Goal: Information Seeking & Learning: Learn about a topic

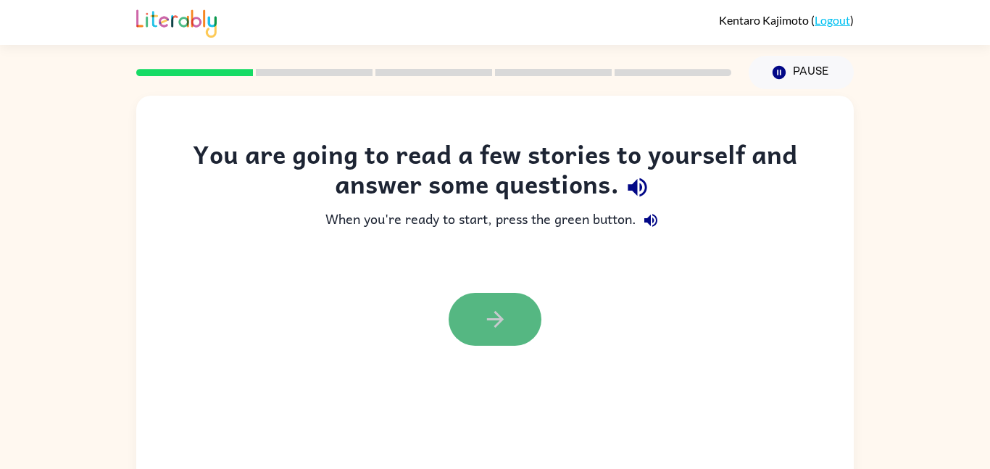
click at [489, 337] on button "button" at bounding box center [495, 319] width 93 height 53
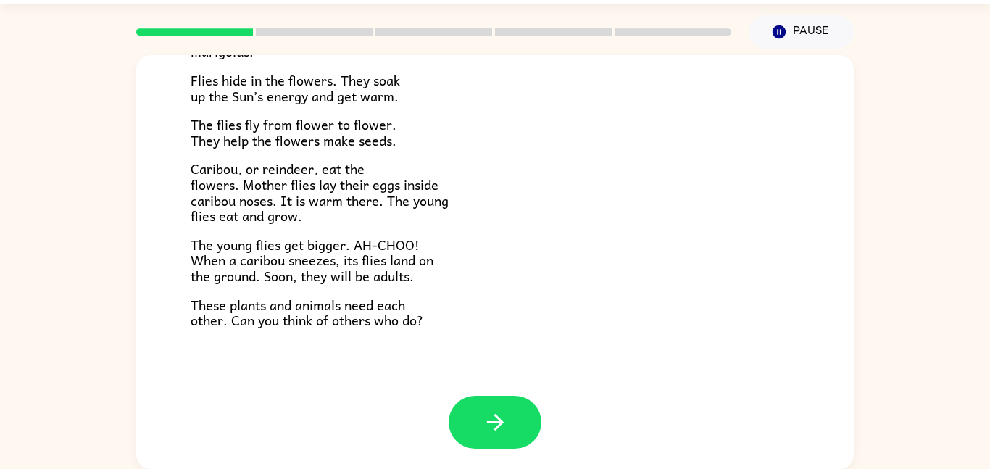
scroll to position [298, 0]
click at [501, 445] on button "button" at bounding box center [495, 421] width 93 height 53
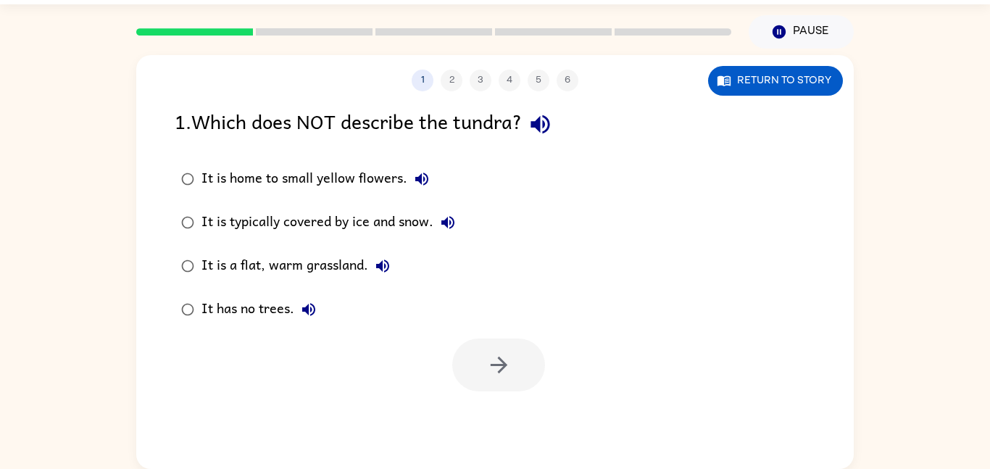
scroll to position [0, 0]
click at [375, 268] on icon "button" at bounding box center [382, 265] width 17 height 17
click at [380, 269] on icon "button" at bounding box center [382, 265] width 13 height 13
click at [446, 222] on icon "button" at bounding box center [447, 222] width 13 height 13
click at [496, 375] on icon "button" at bounding box center [498, 364] width 25 height 25
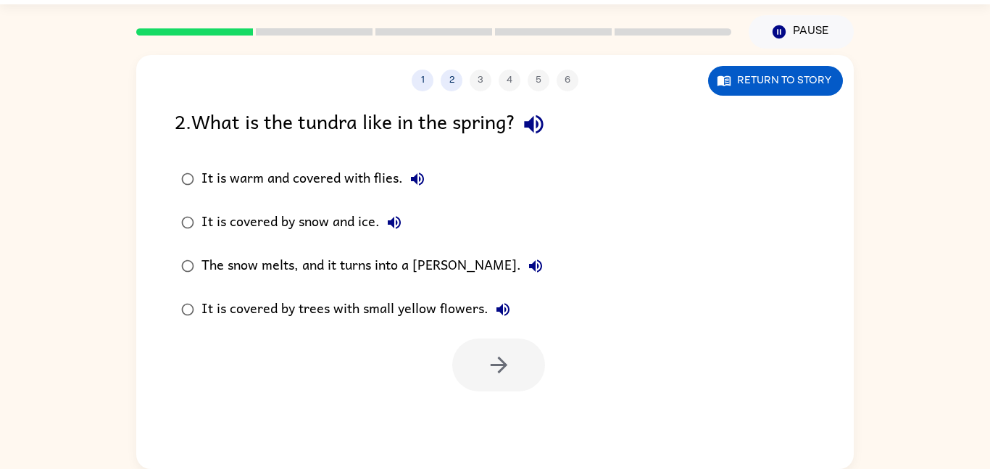
click at [420, 185] on icon "button" at bounding box center [417, 178] width 17 height 17
click at [398, 222] on icon "button" at bounding box center [394, 222] width 17 height 17
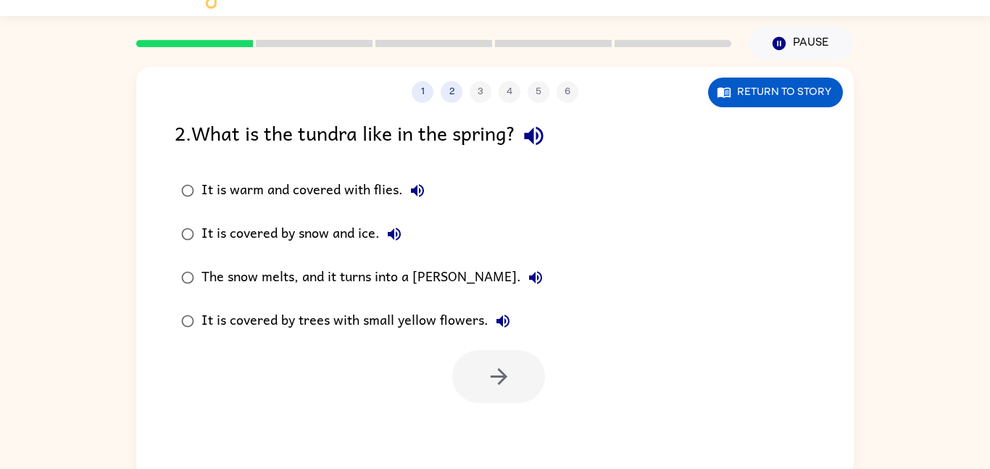
scroll to position [16, 0]
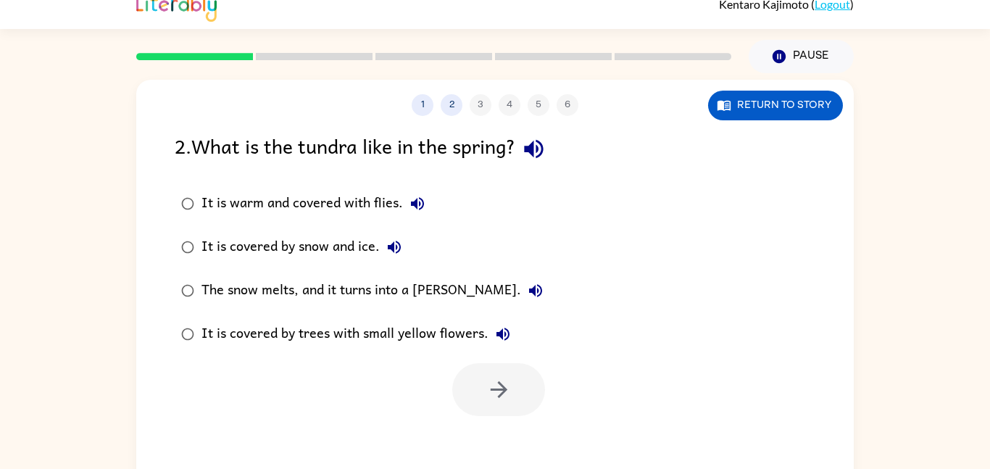
click at [527, 285] on icon "button" at bounding box center [535, 290] width 17 height 17
click at [527, 295] on icon "button" at bounding box center [535, 290] width 17 height 17
click at [482, 309] on label "The snow melts, and it turns into a [PERSON_NAME]." at bounding box center [362, 290] width 391 height 43
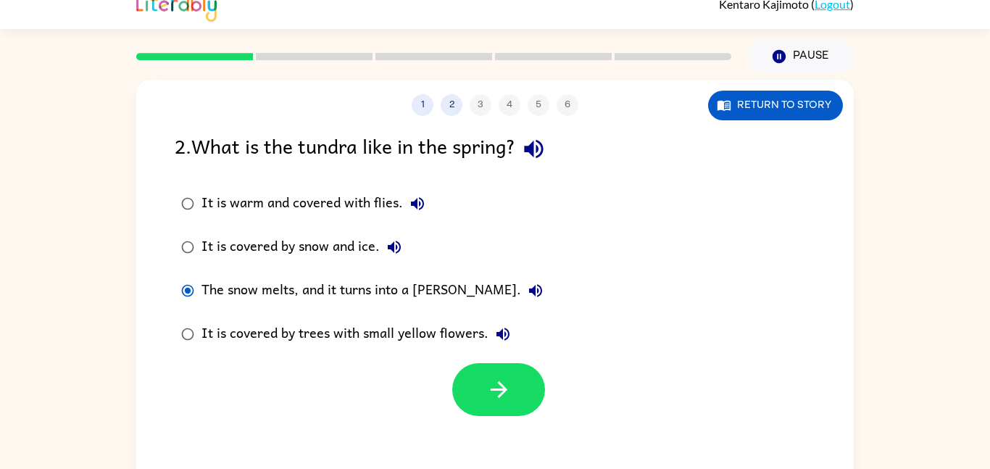
click at [521, 288] on button "The snow melts, and it turns into a [PERSON_NAME]." at bounding box center [535, 290] width 29 height 29
click at [505, 377] on icon "button" at bounding box center [498, 389] width 25 height 25
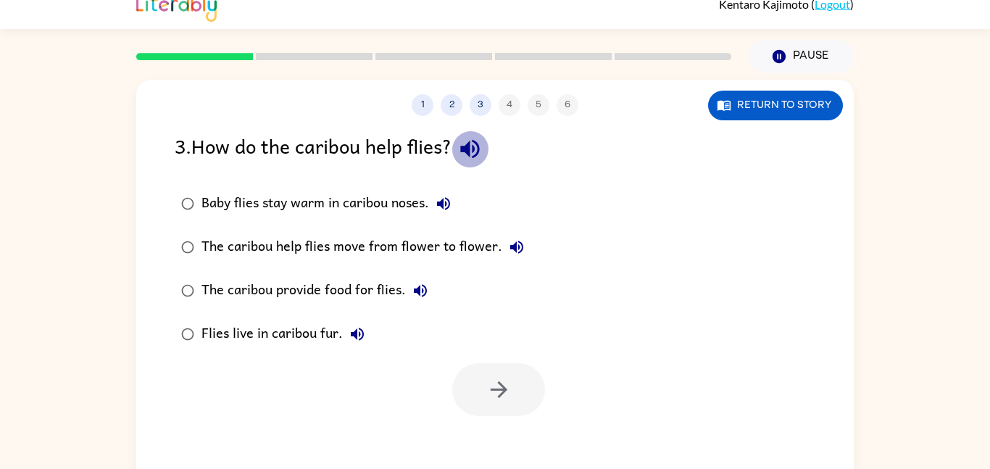
click at [459, 146] on button "button" at bounding box center [469, 148] width 37 height 37
click at [450, 201] on icon "button" at bounding box center [443, 203] width 13 height 13
click at [516, 244] on icon "button" at bounding box center [516, 246] width 17 height 17
click at [446, 273] on label "The caribou provide food for flies." at bounding box center [353, 290] width 372 height 43
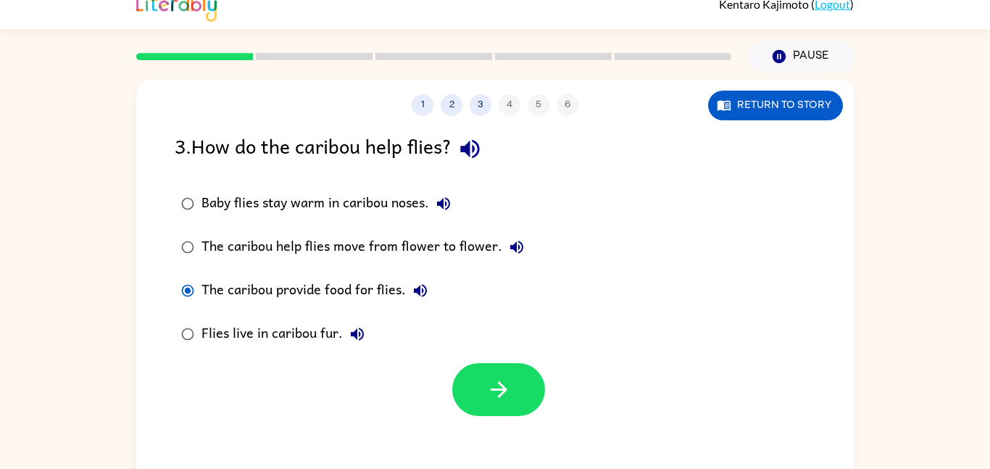
click at [428, 280] on button "The caribou provide food for flies." at bounding box center [420, 290] width 29 height 29
click at [418, 291] on icon "button" at bounding box center [420, 290] width 13 height 13
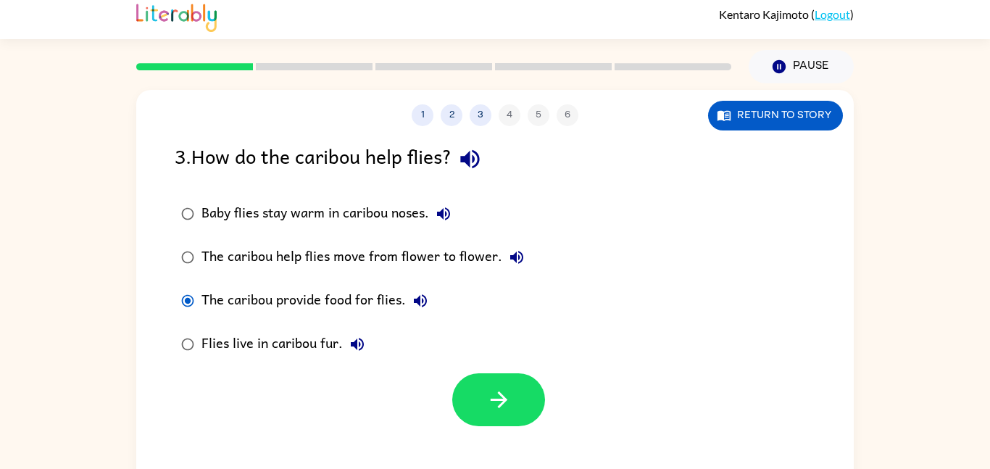
scroll to position [0, 0]
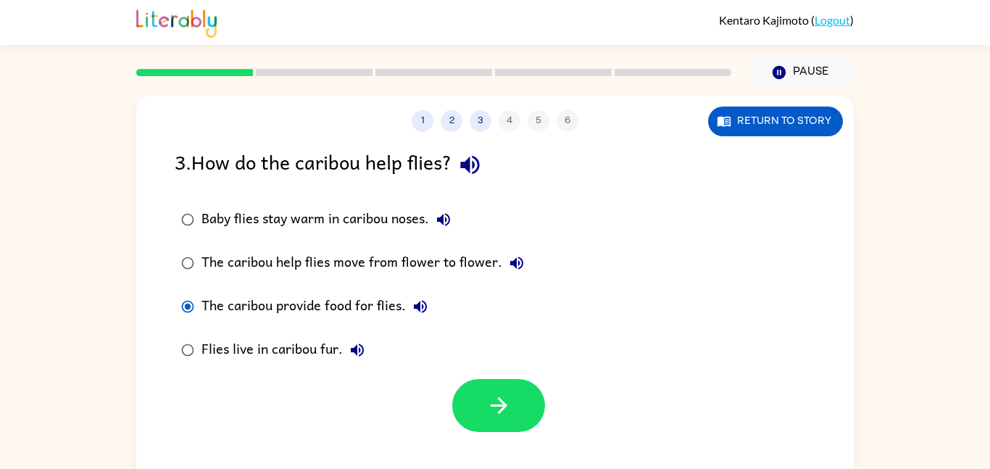
click at [425, 311] on icon "button" at bounding box center [420, 306] width 17 height 17
click at [358, 361] on button "Flies live in caribou fur." at bounding box center [357, 350] width 29 height 29
click at [444, 223] on icon "button" at bounding box center [443, 219] width 13 height 13
click at [503, 415] on icon "button" at bounding box center [498, 405] width 25 height 25
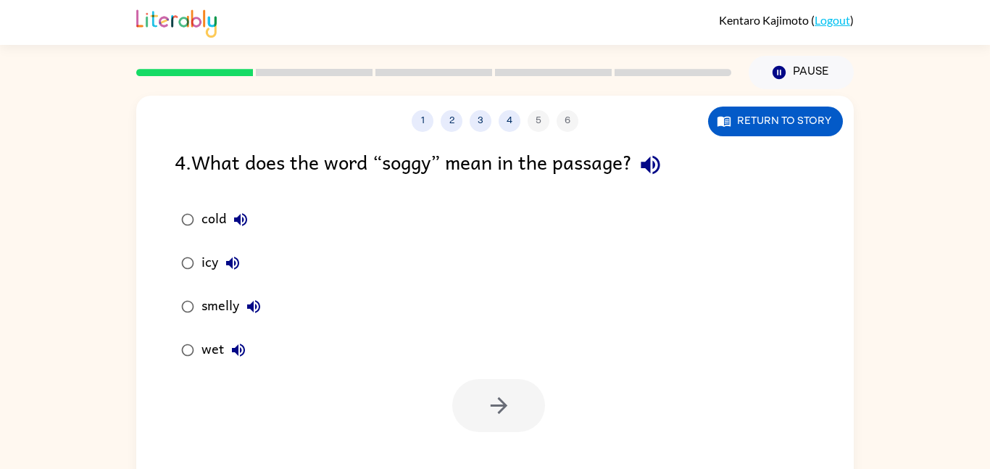
click at [241, 219] on icon "button" at bounding box center [240, 219] width 17 height 17
click at [227, 262] on icon "button" at bounding box center [232, 263] width 13 height 13
click at [251, 307] on icon "button" at bounding box center [253, 306] width 13 height 13
click at [232, 357] on icon "button" at bounding box center [238, 349] width 17 height 17
click at [510, 412] on icon "button" at bounding box center [498, 405] width 25 height 25
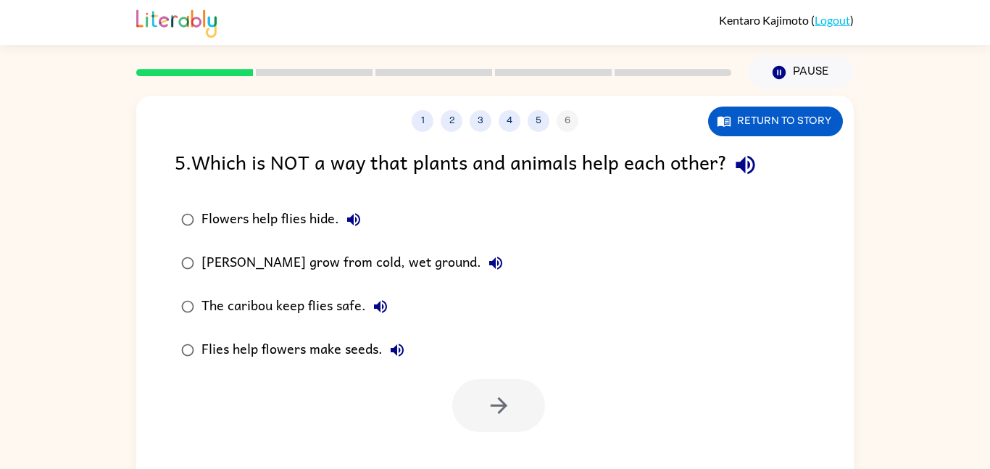
click at [755, 167] on icon "button" at bounding box center [745, 164] width 25 height 25
click at [341, 218] on button "Flowers help flies hide." at bounding box center [353, 219] width 29 height 29
click at [498, 265] on icon "button" at bounding box center [495, 262] width 17 height 17
click at [381, 293] on button "The caribou keep flies safe." at bounding box center [380, 306] width 29 height 29
click at [395, 360] on button "Flies help flowers make seeds." at bounding box center [397, 350] width 29 height 29
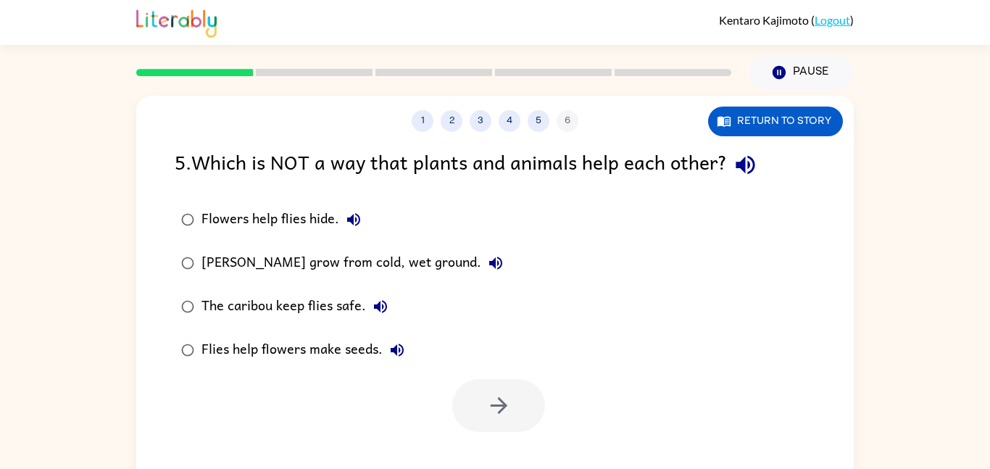
click at [399, 344] on icon "button" at bounding box center [397, 349] width 13 height 13
click at [397, 361] on button "Flies help flowers make seeds." at bounding box center [397, 350] width 29 height 29
click at [477, 273] on div "[PERSON_NAME] grow from cold, wet ground." at bounding box center [355, 263] width 309 height 29
click at [493, 404] on icon "button" at bounding box center [498, 405] width 25 height 25
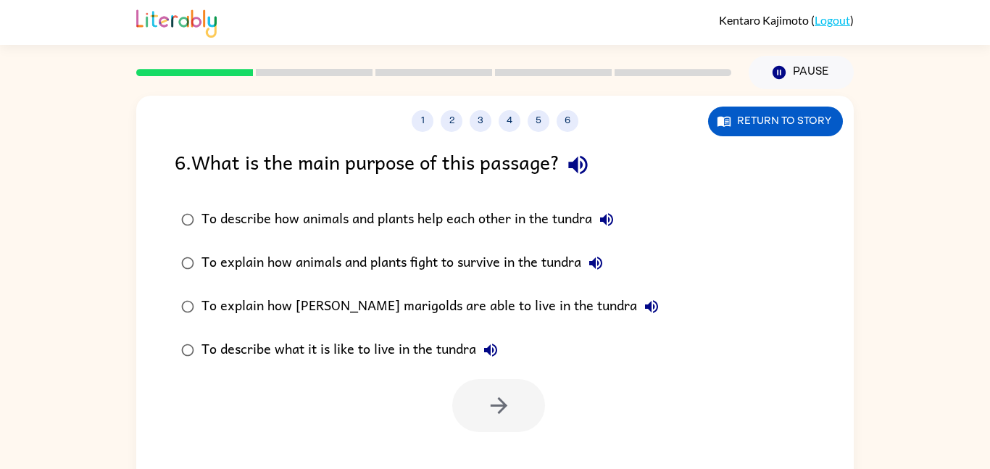
click at [565, 175] on div "6 . What is the main purpose of this passage?" at bounding box center [495, 164] width 641 height 37
click at [566, 178] on div "6 . What is the main purpose of this passage?" at bounding box center [495, 164] width 641 height 37
click at [580, 170] on icon "button" at bounding box center [577, 165] width 19 height 19
click at [578, 182] on button "button" at bounding box center [577, 164] width 37 height 37
click at [620, 207] on div "To describe how animals and plants help each other in the tundra" at bounding box center [411, 219] width 420 height 29
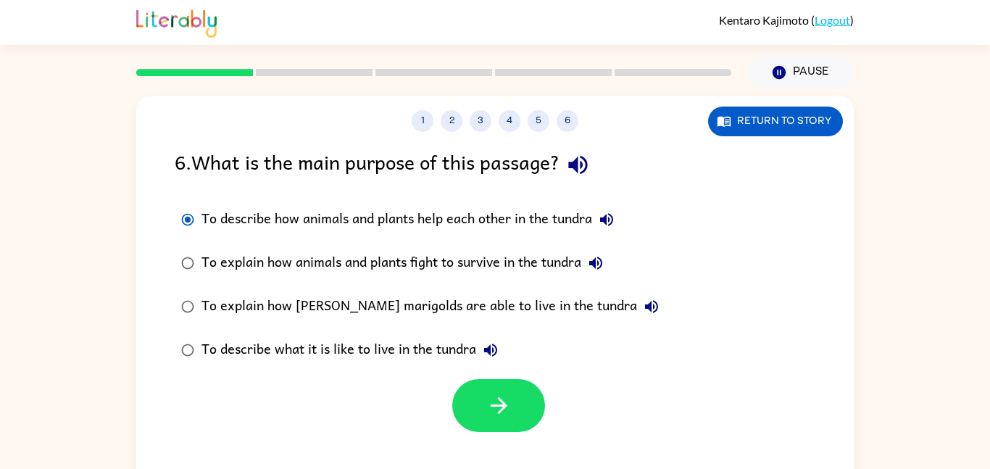
click at [607, 219] on icon "button" at bounding box center [606, 219] width 13 height 13
click at [598, 231] on div "To describe how animals and plants help each other in the tundra" at bounding box center [411, 219] width 420 height 29
click at [600, 254] on button "To explain how animals and plants fight to survive in the tundra" at bounding box center [595, 263] width 29 height 29
click at [643, 301] on icon "button" at bounding box center [651, 306] width 17 height 17
click at [499, 343] on icon "button" at bounding box center [490, 349] width 17 height 17
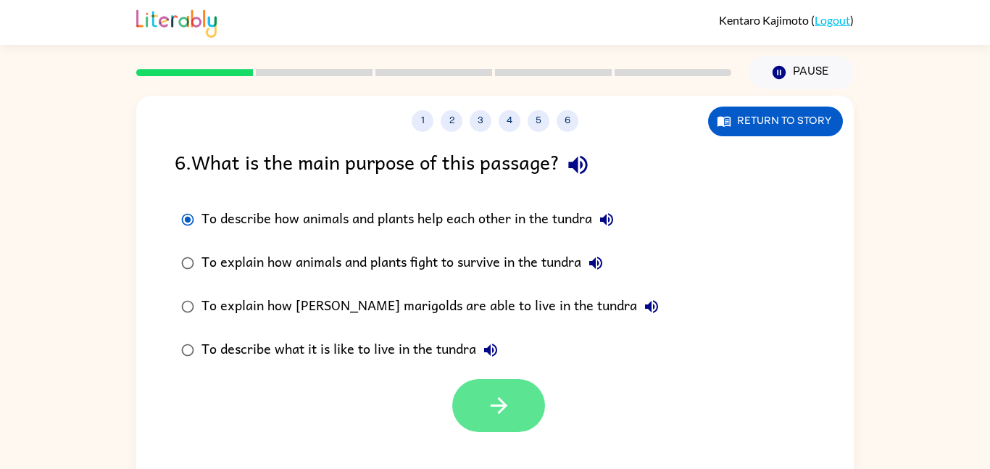
click at [516, 401] on button "button" at bounding box center [498, 405] width 93 height 53
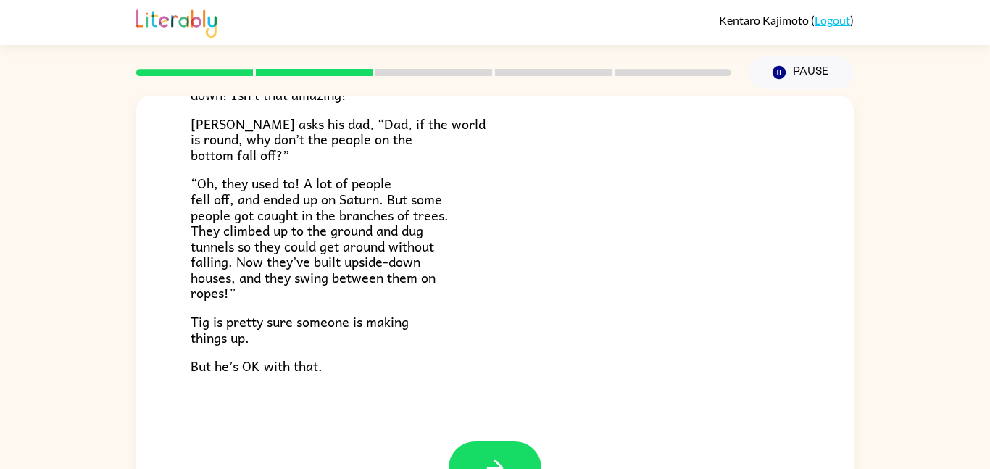
scroll to position [421, 0]
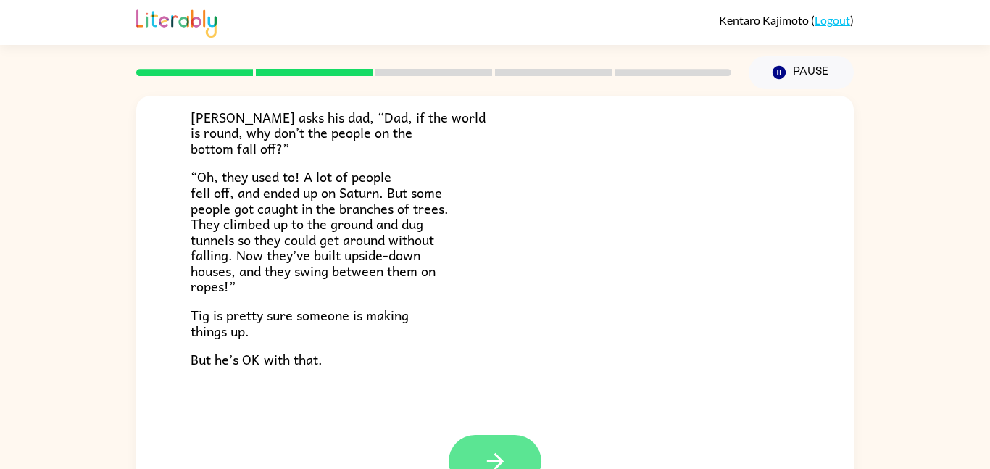
click at [495, 442] on button "button" at bounding box center [495, 461] width 93 height 53
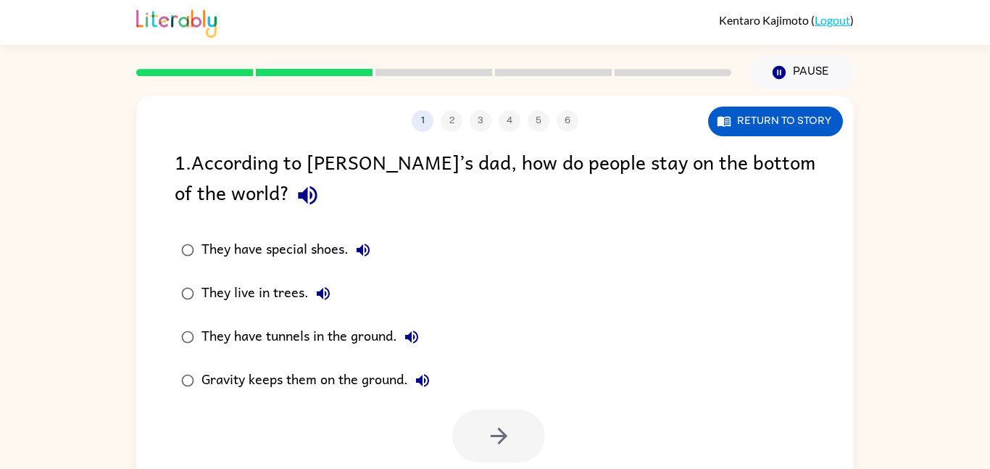
click at [358, 257] on icon "button" at bounding box center [362, 249] width 17 height 17
click at [367, 254] on icon "button" at bounding box center [363, 249] width 13 height 13
click at [318, 304] on button "They live in trees." at bounding box center [323, 293] width 29 height 29
click at [415, 340] on icon "button" at bounding box center [411, 336] width 17 height 17
click at [488, 448] on icon "button" at bounding box center [498, 435] width 25 height 25
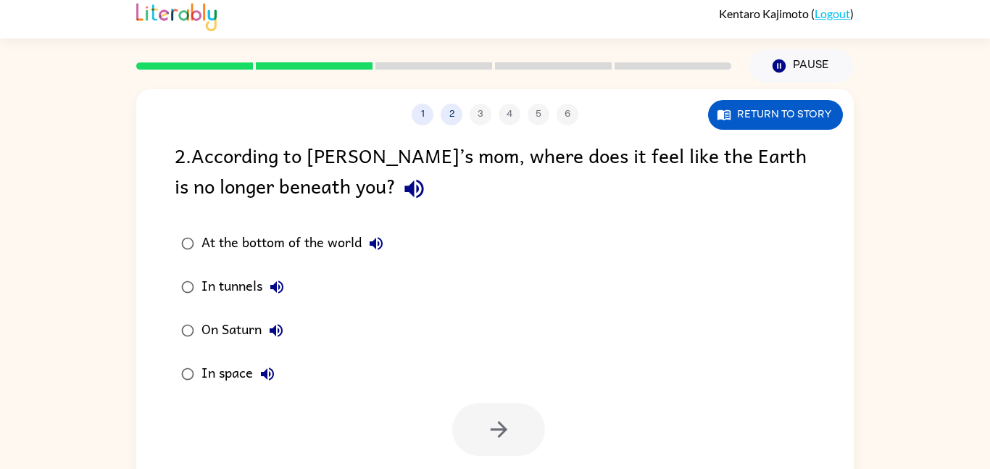
scroll to position [22, 0]
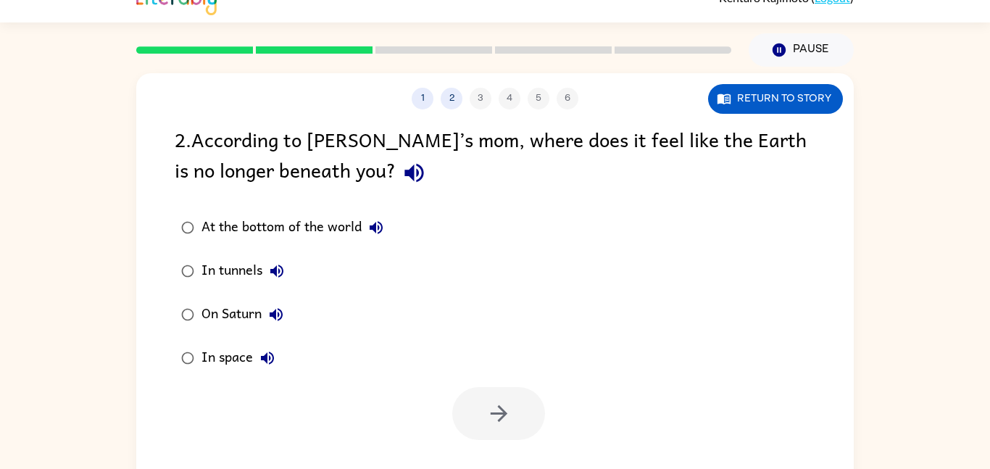
click at [378, 220] on icon "button" at bounding box center [375, 227] width 17 height 17
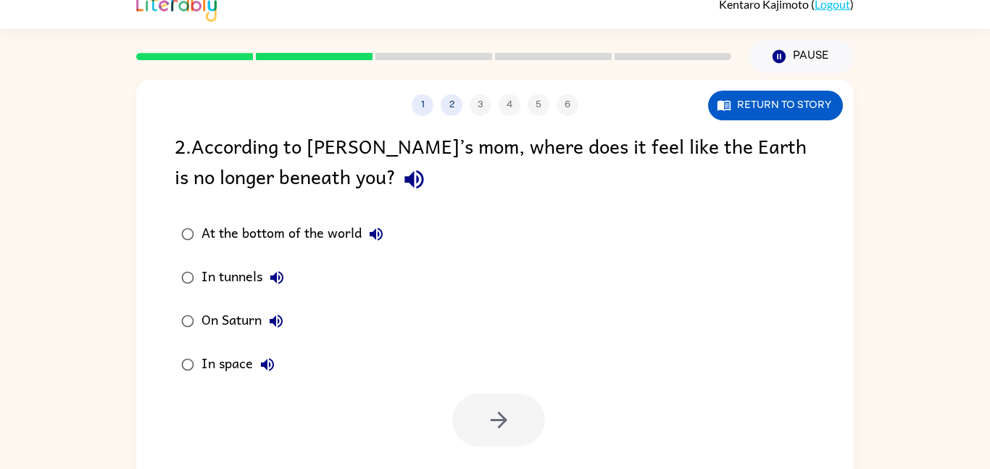
scroll to position [10, 0]
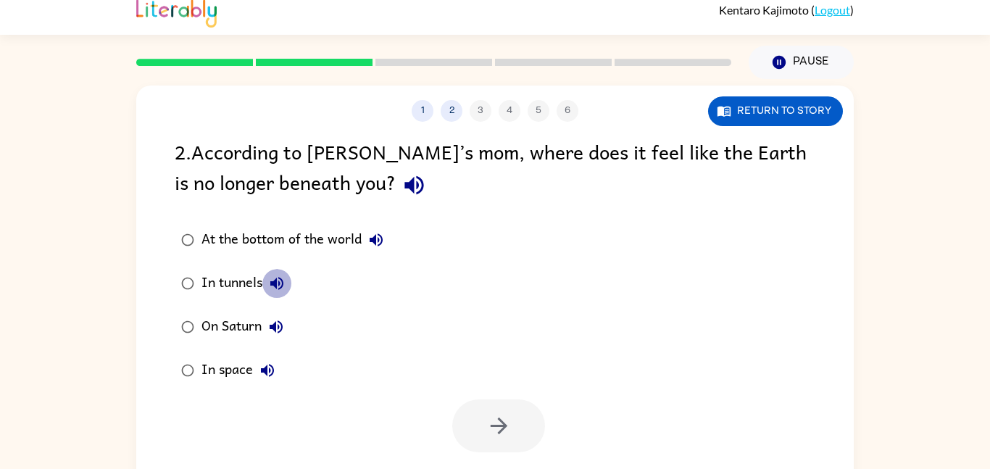
click at [278, 272] on button "In tunnels" at bounding box center [276, 283] width 29 height 29
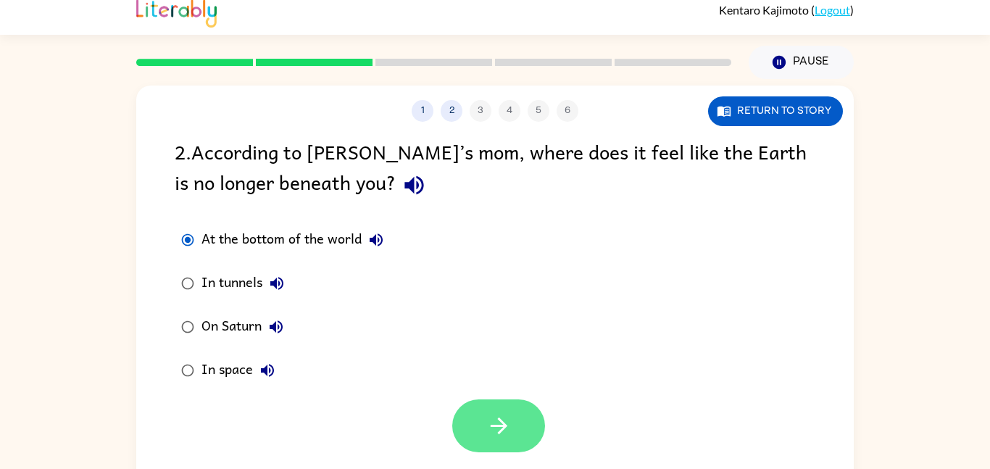
click at [498, 429] on icon "button" at bounding box center [498, 425] width 25 height 25
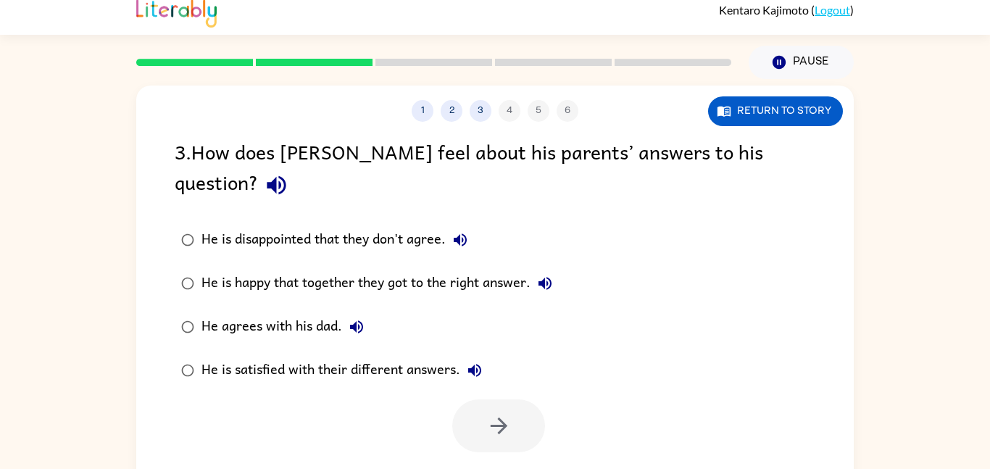
click at [459, 225] on button "He is disappointed that they don't agree." at bounding box center [460, 239] width 29 height 29
click at [551, 269] on button "He is happy that together they got to the right answer." at bounding box center [544, 283] width 29 height 29
click at [365, 312] on button "He agrees with his dad." at bounding box center [356, 326] width 29 height 29
click at [468, 362] on icon "button" at bounding box center [474, 370] width 17 height 17
click at [518, 399] on button "button" at bounding box center [498, 425] width 93 height 53
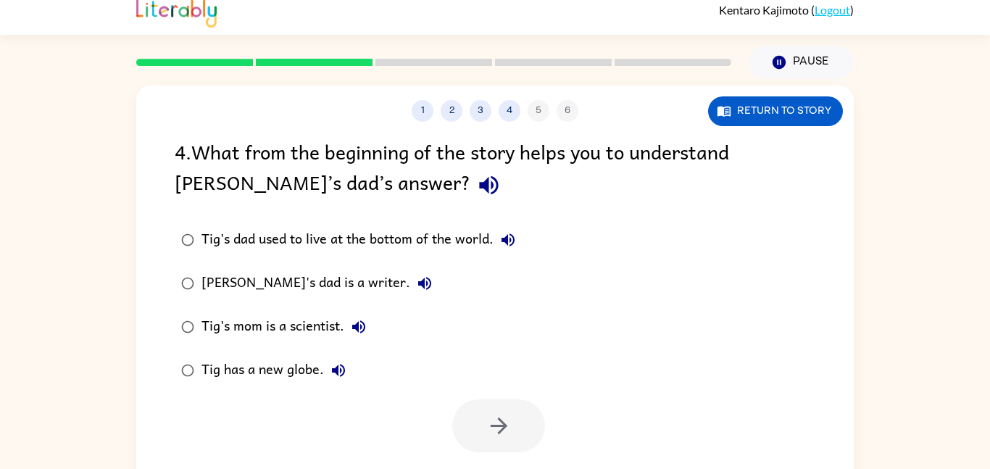
click at [309, 203] on div "4 . What from the beginning of the story helps you to understand [PERSON_NAME]’…" at bounding box center [495, 169] width 641 height 67
click at [476, 181] on icon "button" at bounding box center [488, 184] width 25 height 25
click at [520, 230] on button "Tig's dad used to live at the bottom of the world." at bounding box center [508, 239] width 29 height 29
click at [416, 288] on icon "button" at bounding box center [424, 283] width 17 height 17
click at [500, 424] on icon "button" at bounding box center [498, 425] width 25 height 25
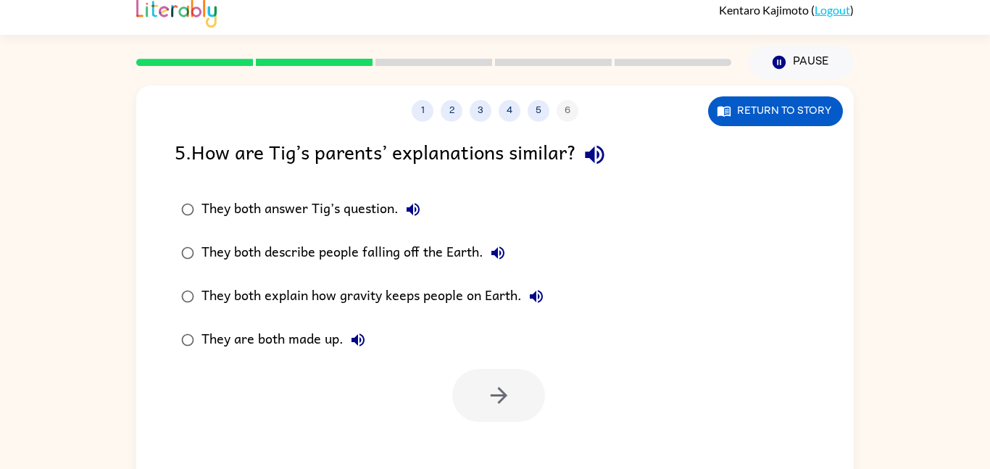
click at [623, 127] on div "1 2 3 4 5 6 Return to story 5 . How are [PERSON_NAME]’s parents’ explanations s…" at bounding box center [494, 293] width 717 height 414
click at [607, 164] on icon "button" at bounding box center [594, 154] width 25 height 25
click at [604, 159] on icon "button" at bounding box center [594, 155] width 19 height 19
click at [604, 160] on icon "button" at bounding box center [594, 155] width 19 height 19
click at [507, 385] on icon "button" at bounding box center [498, 395] width 25 height 25
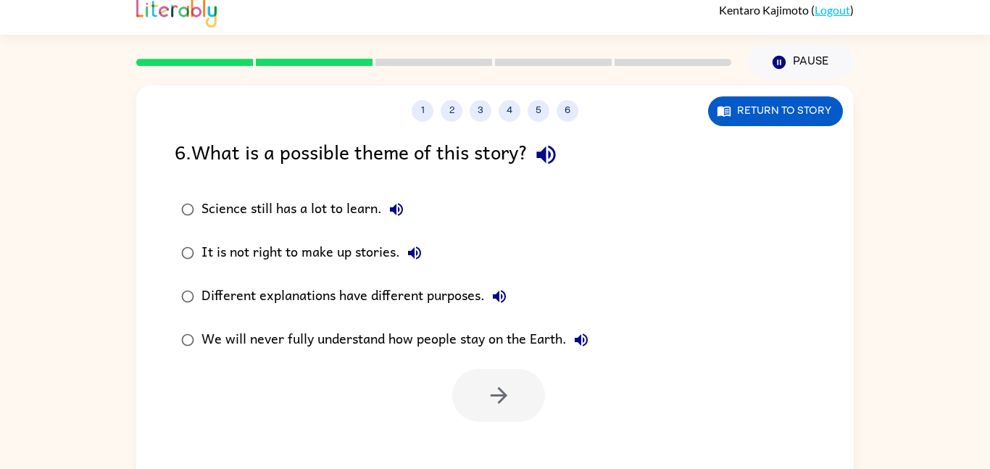
click at [549, 159] on icon "button" at bounding box center [545, 155] width 19 height 19
click at [401, 201] on icon "button" at bounding box center [396, 209] width 17 height 17
click at [413, 241] on button "It is not right to make up stories." at bounding box center [414, 252] width 29 height 29
click at [509, 288] on button "Different explanations have different purposes." at bounding box center [499, 296] width 29 height 29
click at [588, 330] on button "We will never fully understand how people stay on the Earth." at bounding box center [581, 339] width 29 height 29
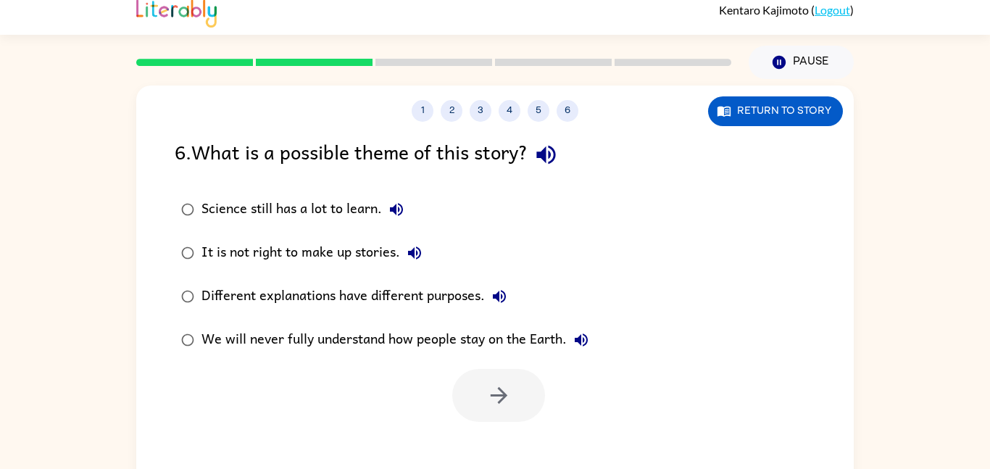
click at [594, 315] on label "Different explanations have different purposes." at bounding box center [385, 296] width 436 height 43
click at [508, 409] on button "button" at bounding box center [498, 395] width 93 height 53
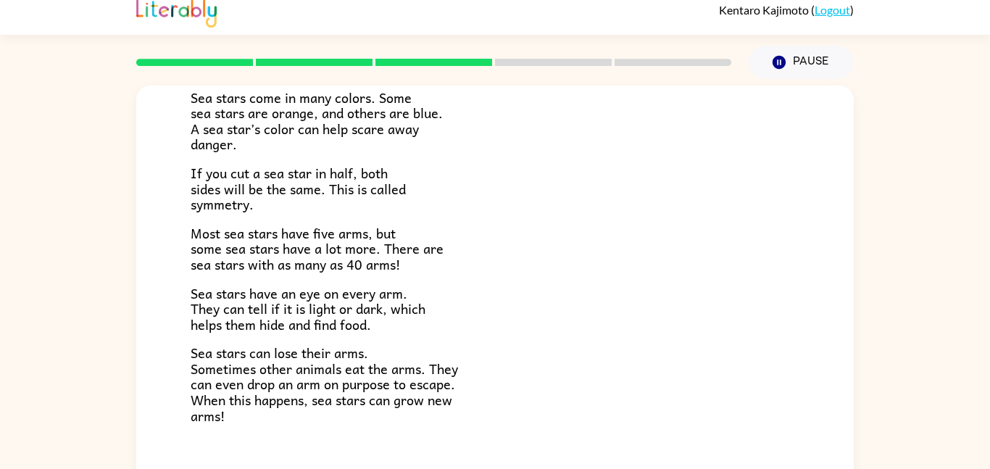
scroll to position [418, 0]
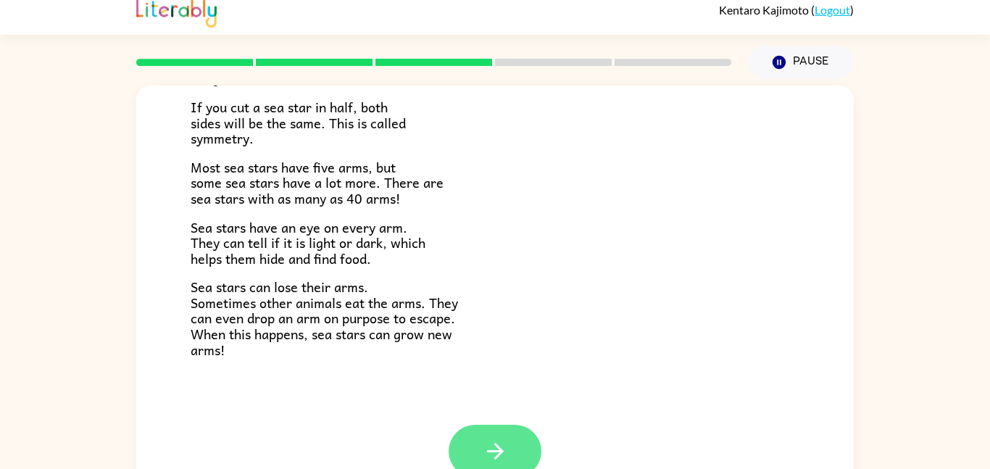
click at [519, 446] on button "button" at bounding box center [495, 451] width 93 height 53
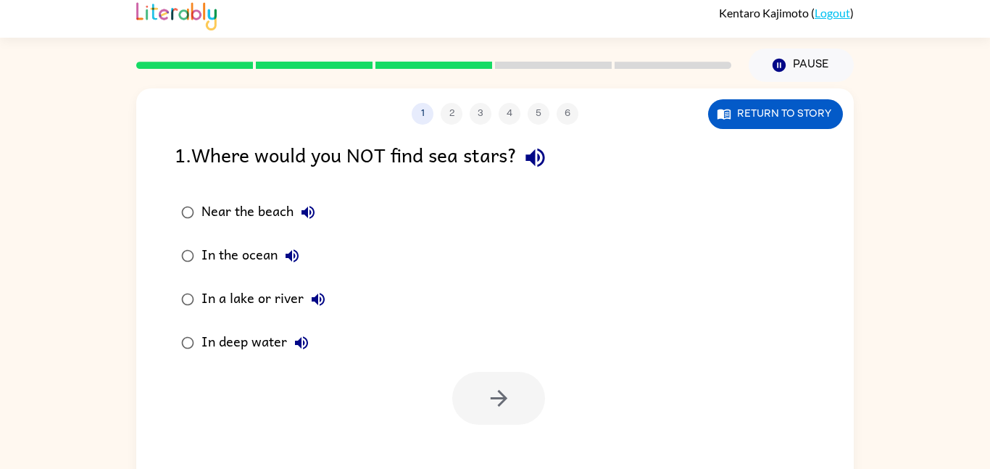
scroll to position [4, 0]
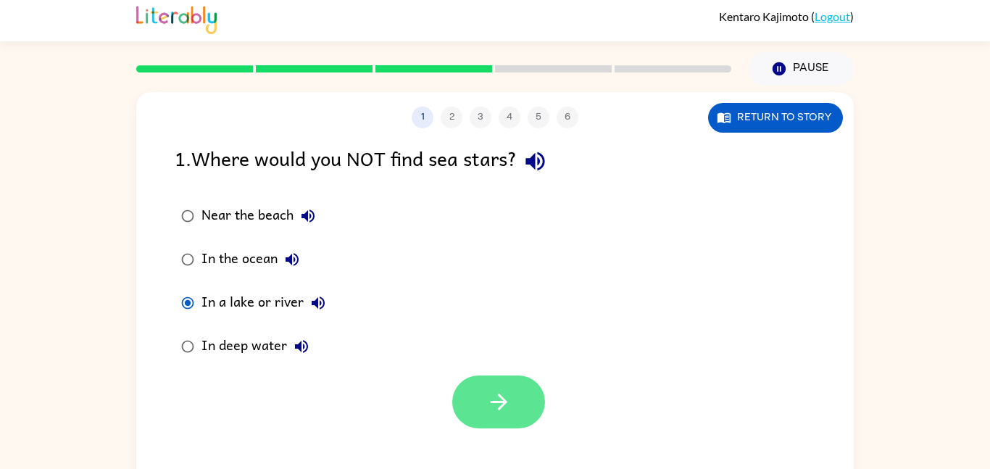
click at [503, 416] on button "button" at bounding box center [498, 401] width 93 height 53
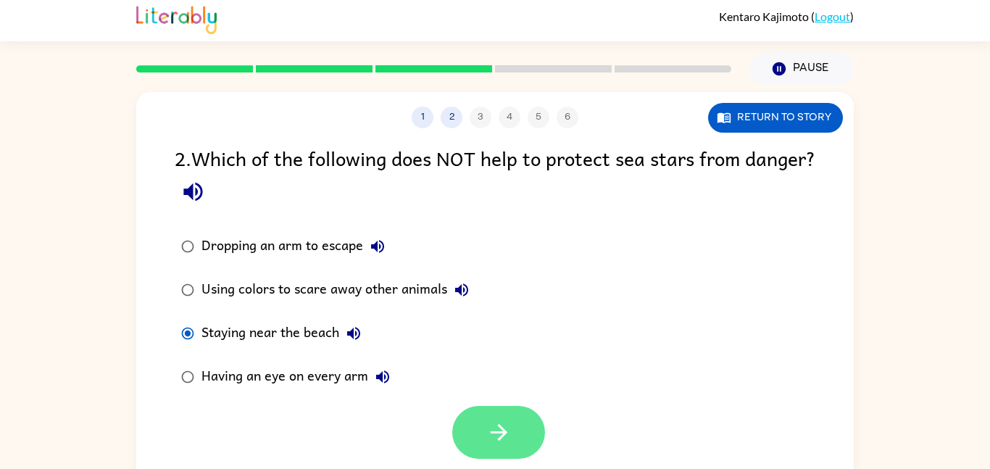
click at [519, 428] on button "button" at bounding box center [498, 432] width 93 height 53
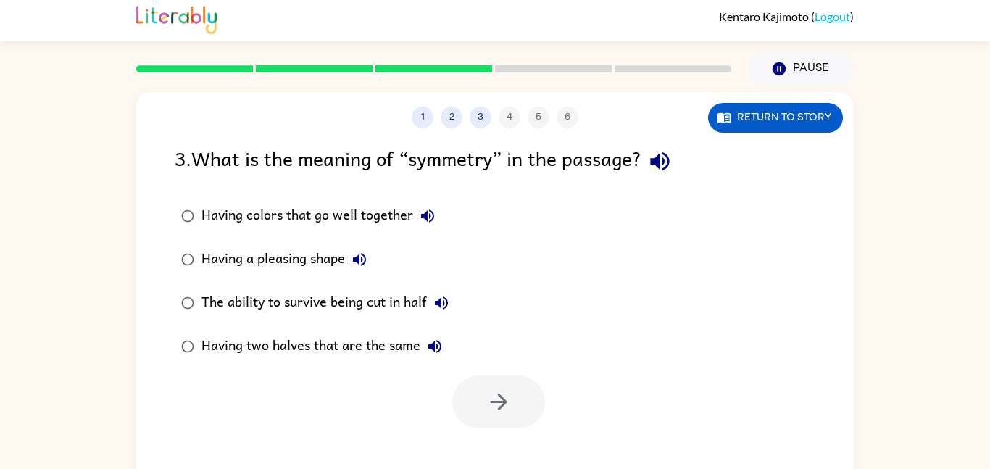
click at [190, 366] on label "Having two halves that are the same" at bounding box center [315, 346] width 296 height 43
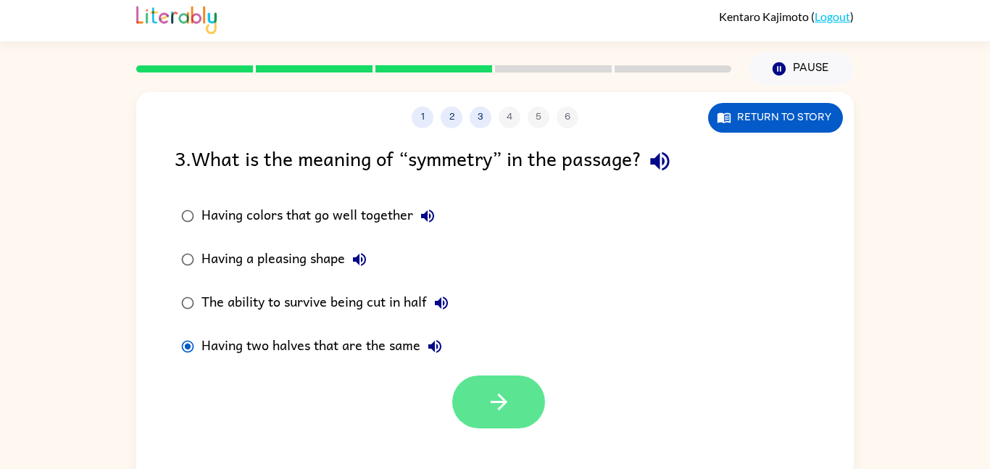
click at [507, 397] on icon "button" at bounding box center [498, 401] width 25 height 25
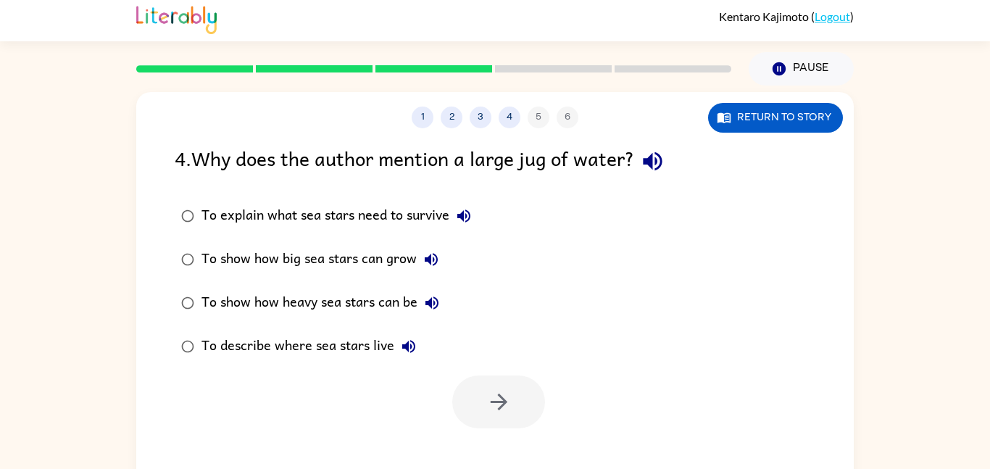
click at [444, 316] on div "To show how heavy sea stars can be" at bounding box center [323, 302] width 245 height 29
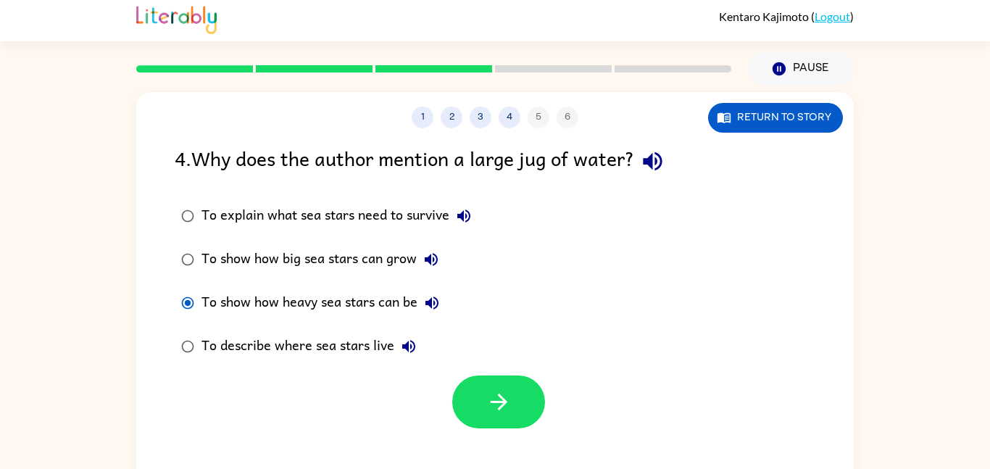
click at [441, 312] on icon "button" at bounding box center [431, 302] width 17 height 17
click at [509, 411] on icon "button" at bounding box center [498, 401] width 25 height 25
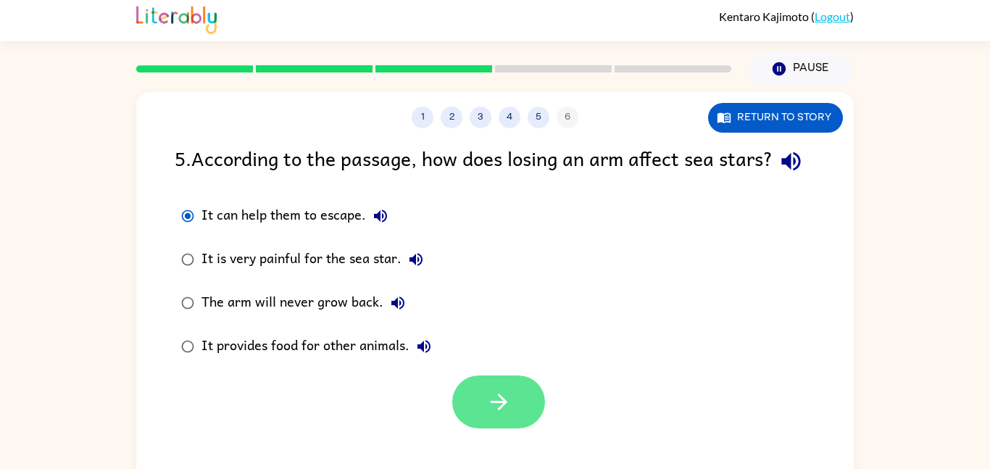
click at [488, 419] on button "button" at bounding box center [498, 401] width 93 height 53
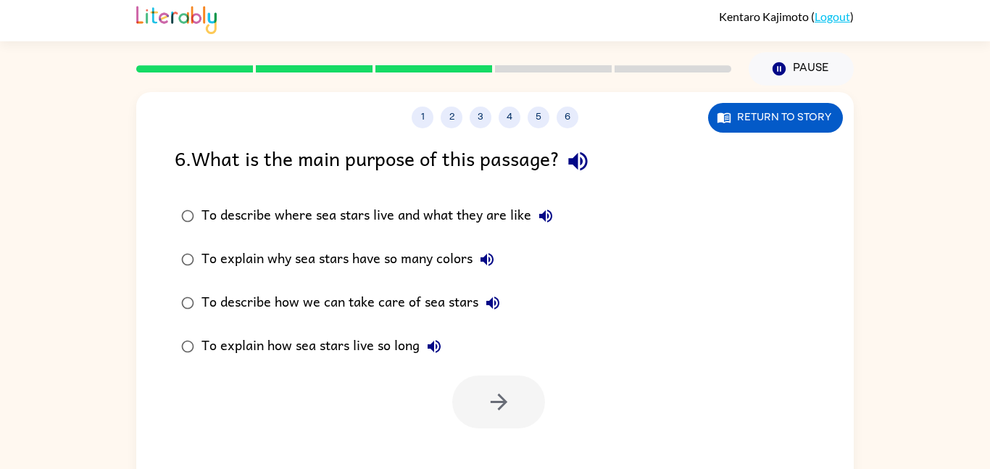
click at [551, 215] on icon "button" at bounding box center [545, 215] width 13 height 13
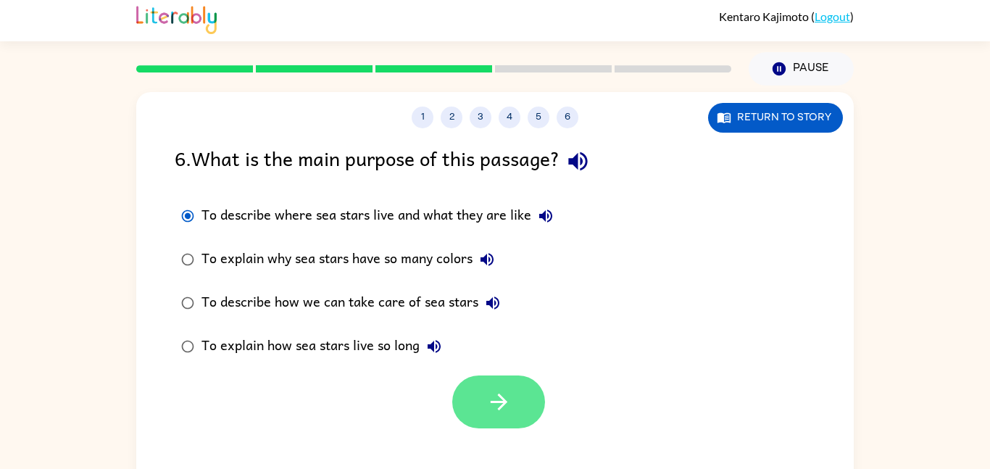
click at [504, 401] on icon "button" at bounding box center [498, 401] width 17 height 17
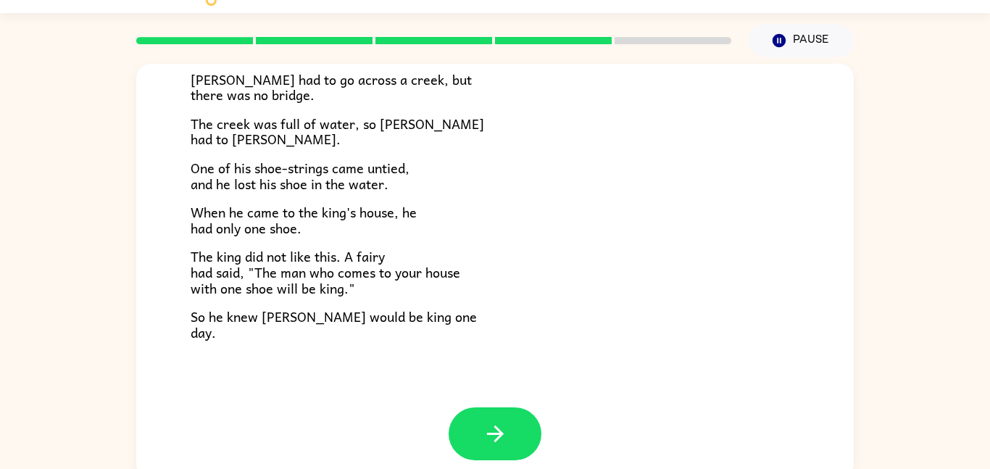
scroll to position [41, 0]
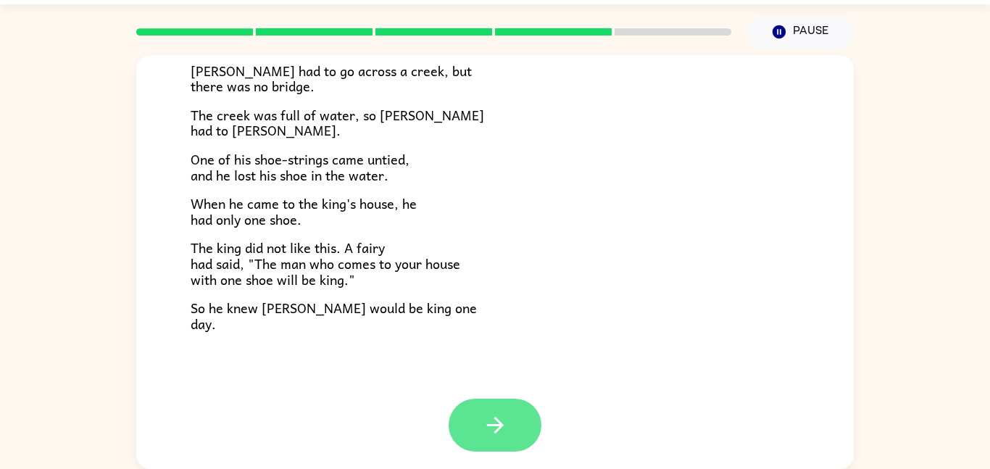
click at [516, 424] on button "button" at bounding box center [495, 425] width 93 height 53
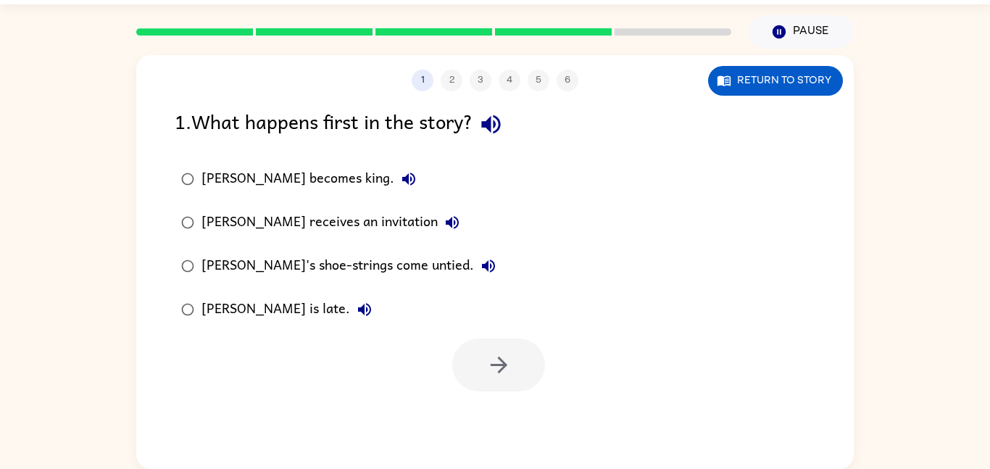
scroll to position [0, 0]
click at [516, 374] on button "button" at bounding box center [498, 364] width 93 height 53
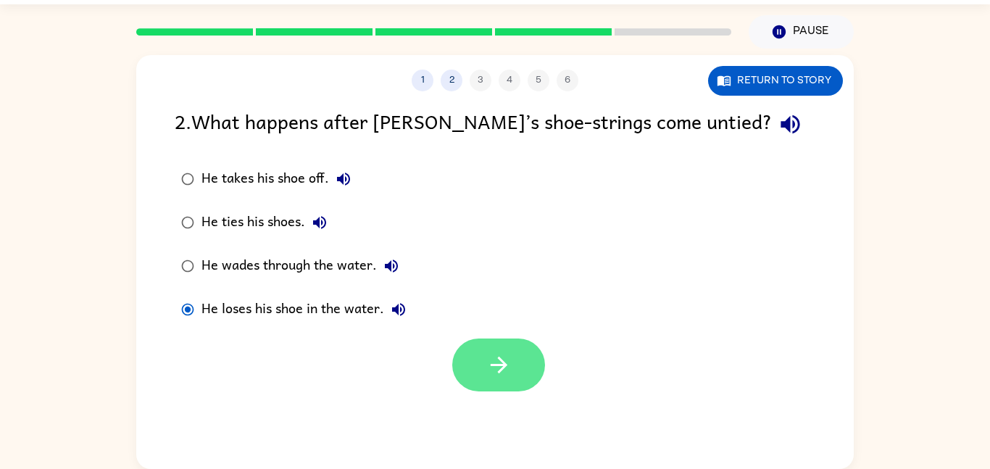
click at [530, 356] on button "button" at bounding box center [498, 364] width 93 height 53
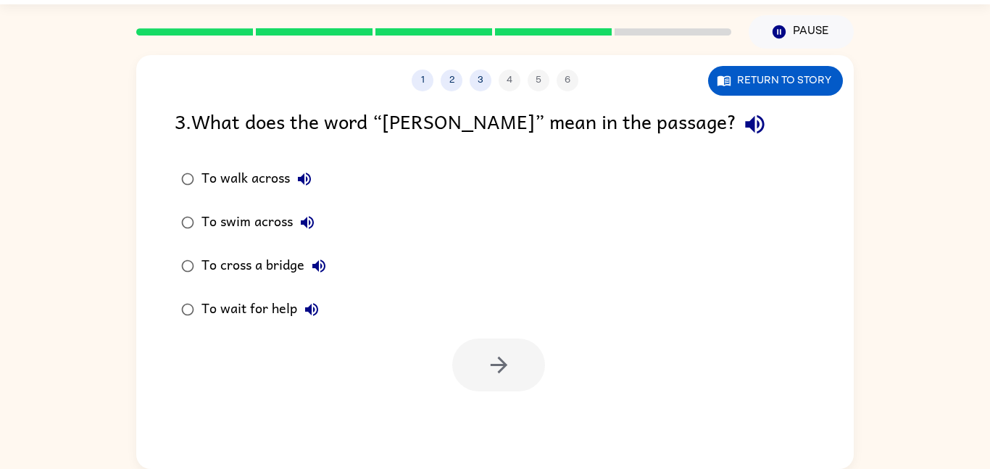
click at [170, 212] on label "To swim across" at bounding box center [254, 222] width 174 height 43
click at [507, 371] on icon "button" at bounding box center [498, 364] width 25 height 25
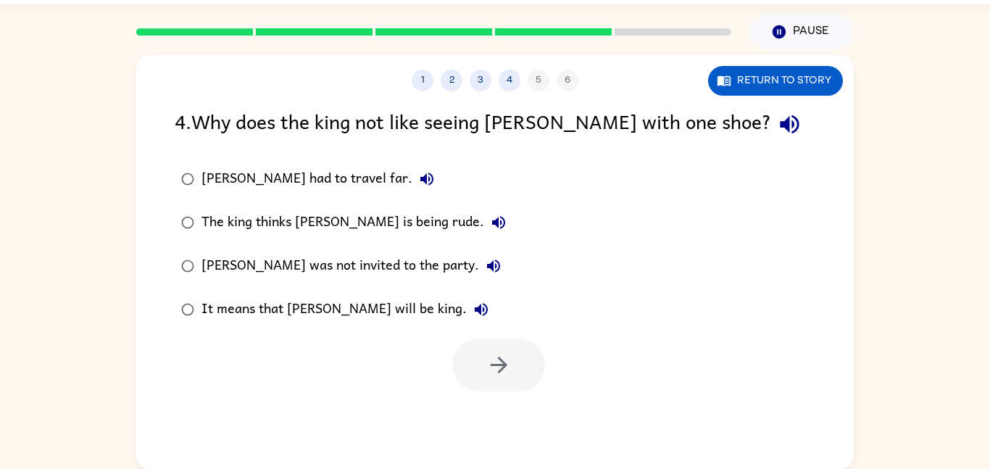
click at [189, 242] on label "The king thinks [PERSON_NAME] is being rude." at bounding box center [344, 222] width 354 height 43
click at [510, 350] on button "button" at bounding box center [498, 364] width 93 height 53
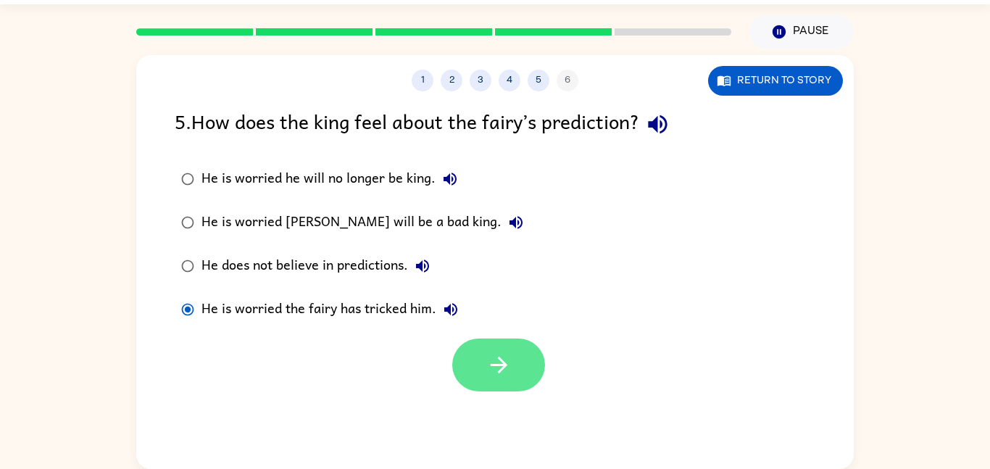
click at [536, 376] on button "button" at bounding box center [498, 364] width 93 height 53
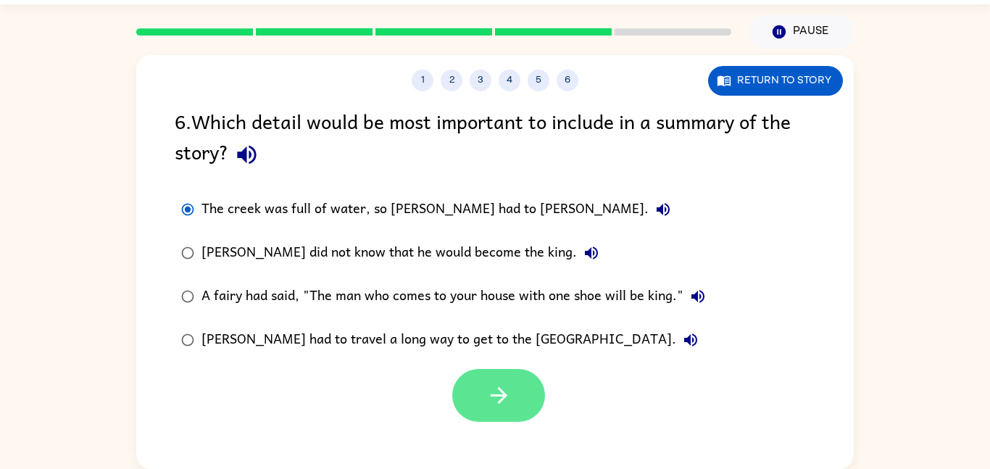
click at [480, 412] on button "button" at bounding box center [498, 395] width 93 height 53
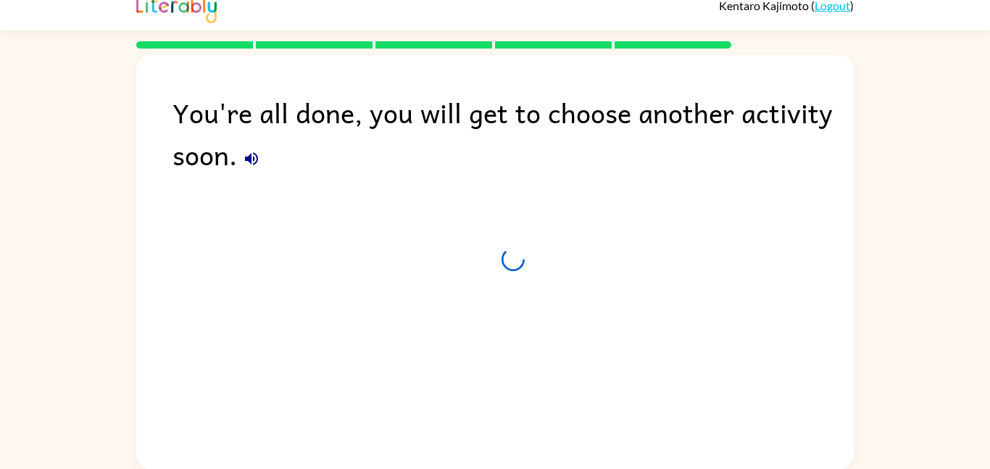
scroll to position [14, 0]
